Goal: Information Seeking & Learning: Learn about a topic

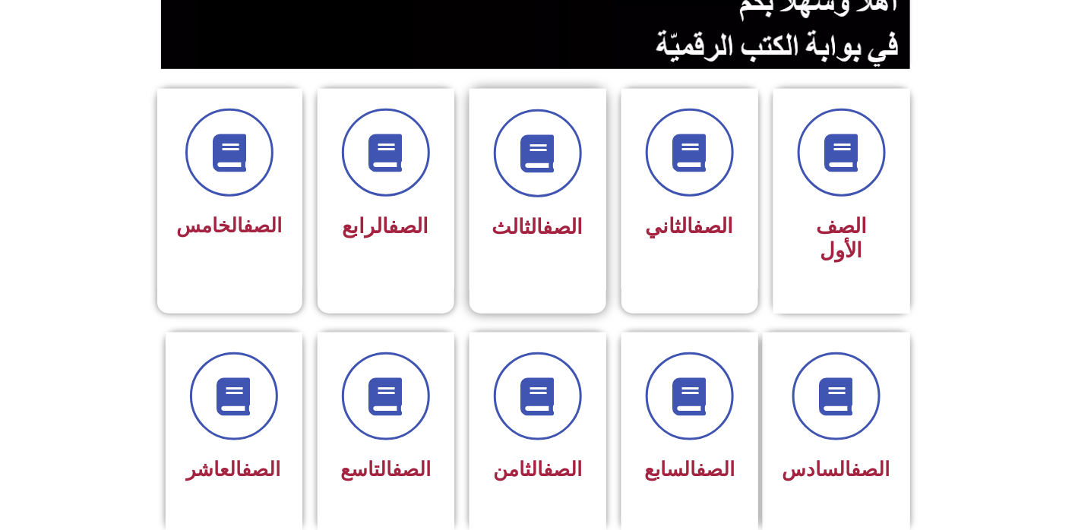
scroll to position [337, 0]
click at [514, 220] on span "الصف الثالث" at bounding box center [537, 227] width 91 height 24
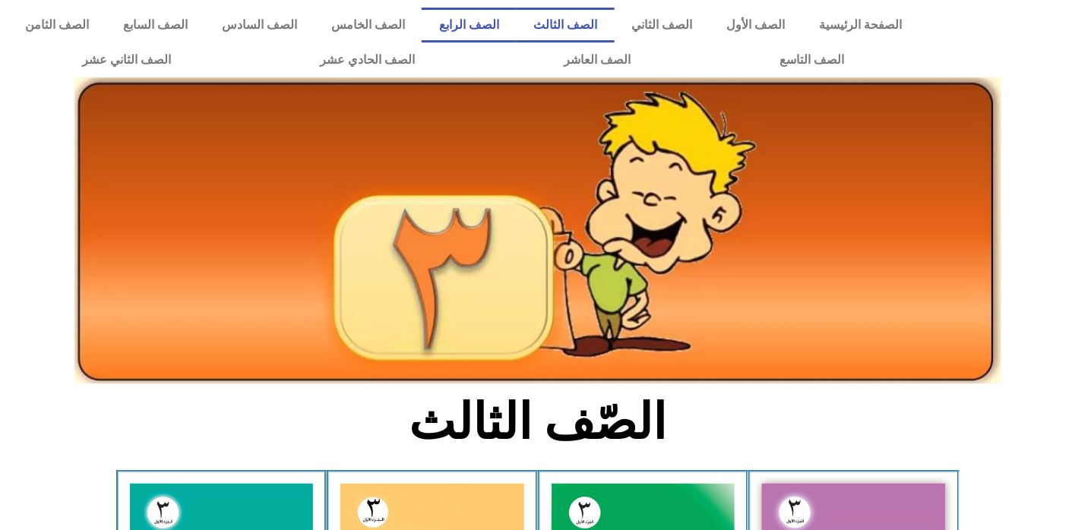
click at [503, 26] on link "الصف الرابع" at bounding box center [469, 25] width 94 height 35
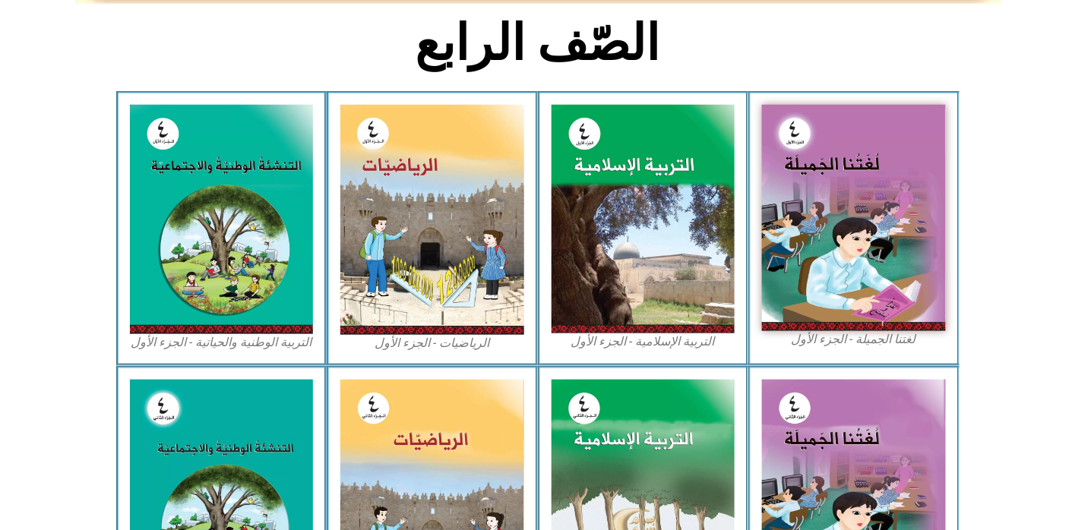
scroll to position [422, 0]
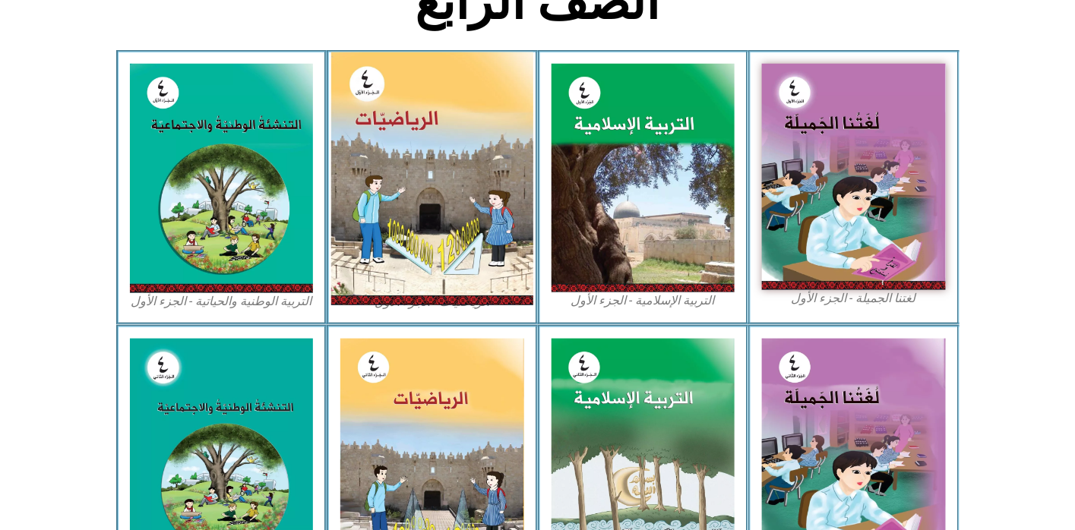
click at [390, 214] on img at bounding box center [432, 178] width 202 height 253
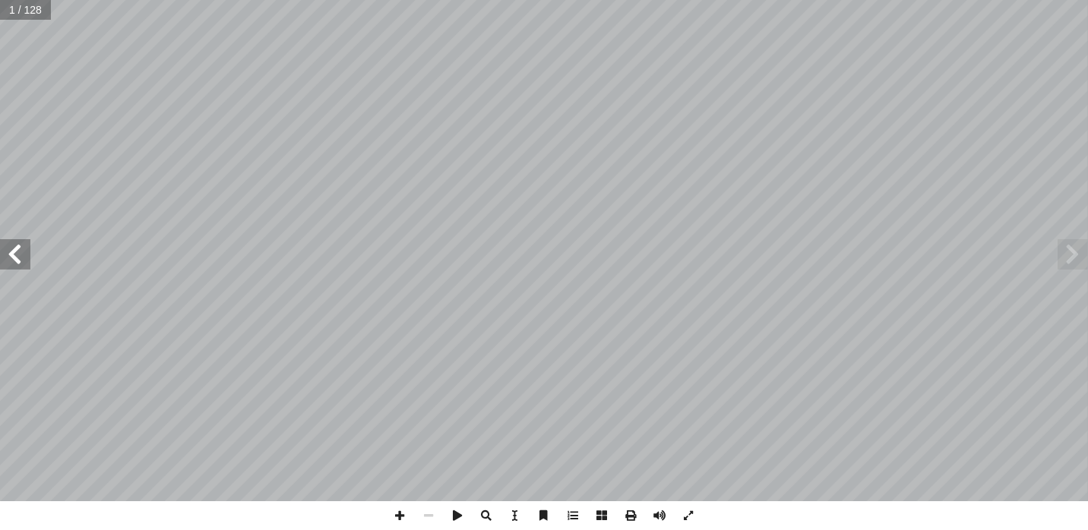
click at [15, 267] on span at bounding box center [15, 254] width 30 height 30
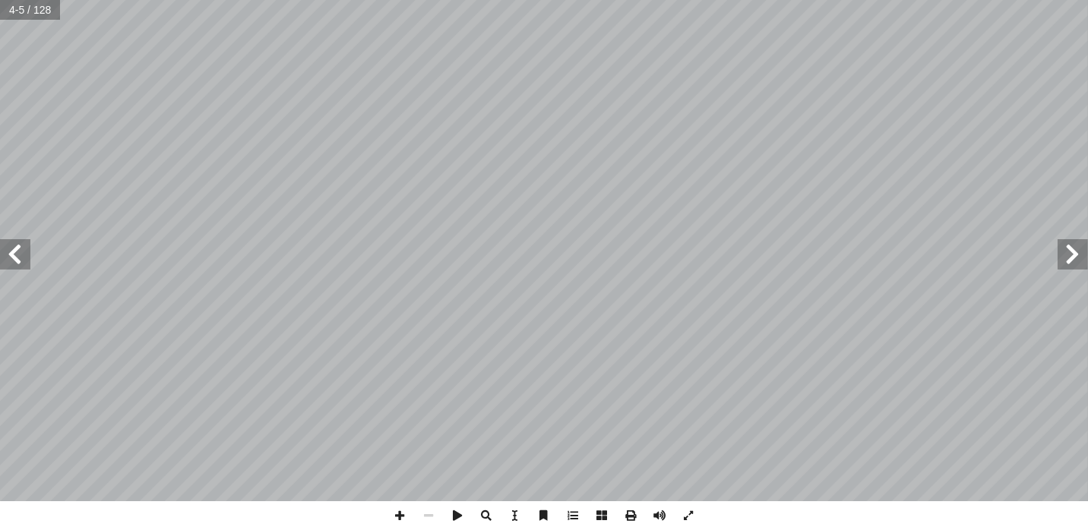
click at [15, 267] on span at bounding box center [15, 254] width 30 height 30
click at [16, 255] on span at bounding box center [15, 254] width 30 height 30
click at [393, 519] on span at bounding box center [399, 515] width 29 height 29
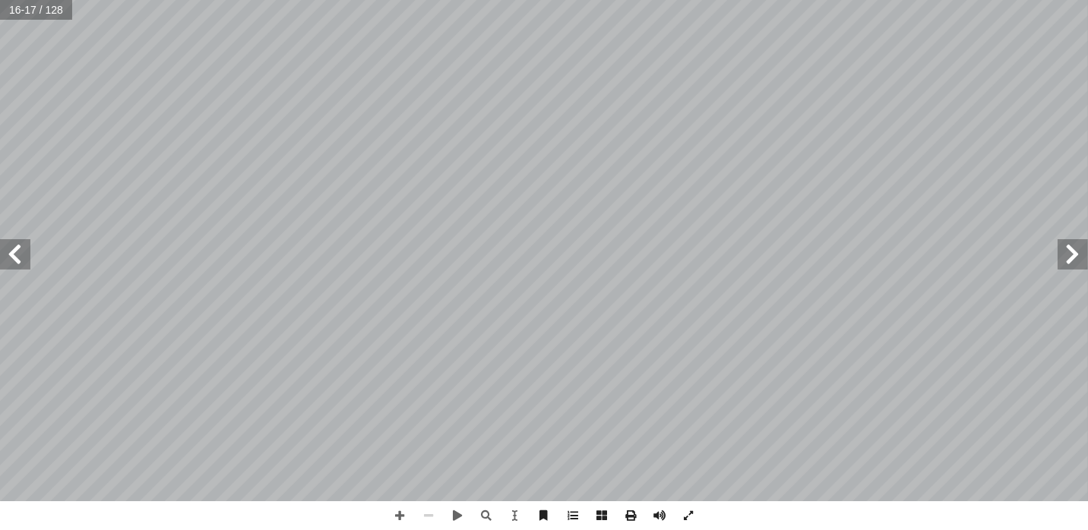
click at [1069, 261] on span at bounding box center [1073, 254] width 30 height 30
click at [20, 260] on span at bounding box center [15, 254] width 30 height 30
click at [397, 517] on span at bounding box center [399, 515] width 29 height 29
click at [438, 138] on html "الصفحة الرئيسية الصف الأول الصف الثاني الصف الثالث الصف الرابع الصف الخامس الصف…" at bounding box center [544, 69] width 1088 height 138
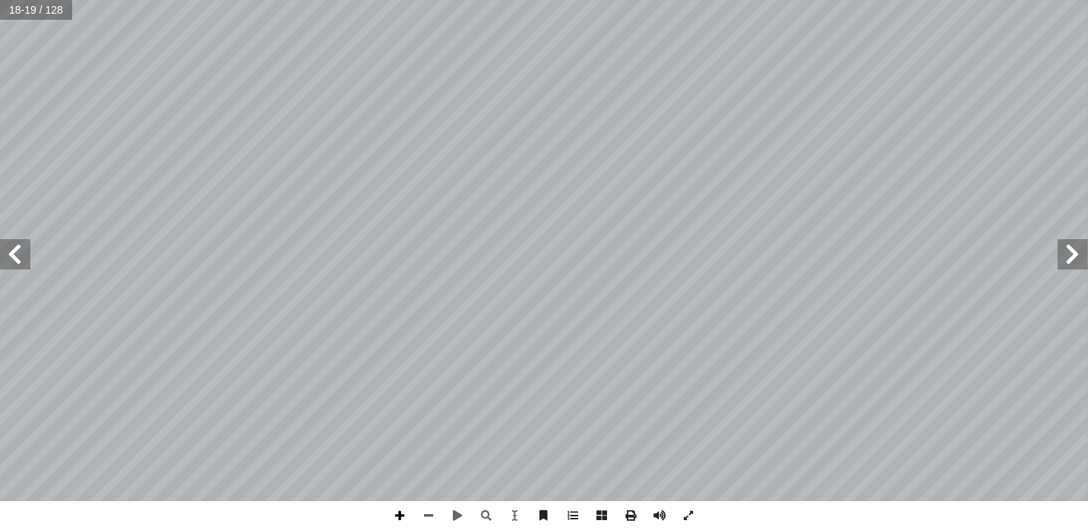
click at [391, 519] on span at bounding box center [399, 515] width 29 height 29
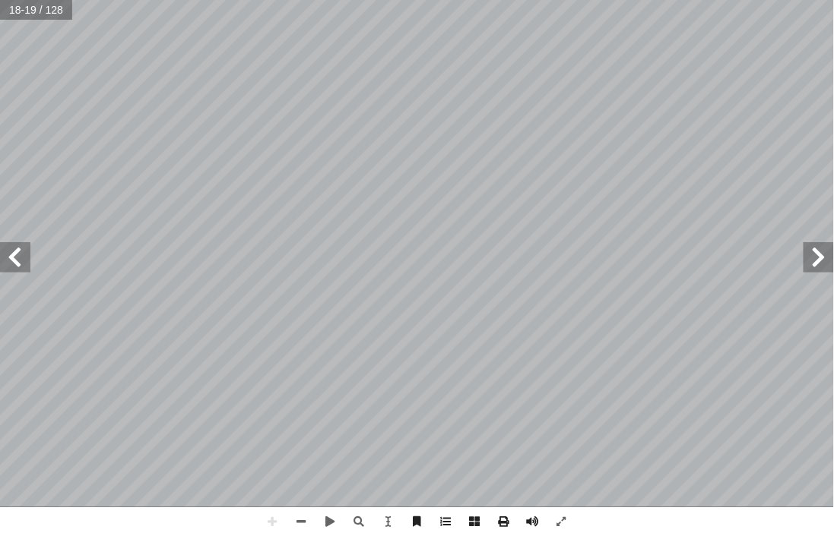
click at [647, 0] on html "الصفحة الرئيسية الصف الأول الصف الثاني الصف الثالث الصف الرابع الصف الخامس الصف…" at bounding box center [417, 69] width 834 height 138
click at [302, 522] on span at bounding box center [301, 522] width 29 height 29
click at [19, 268] on span at bounding box center [15, 257] width 30 height 30
